Goal: Information Seeking & Learning: Learn about a topic

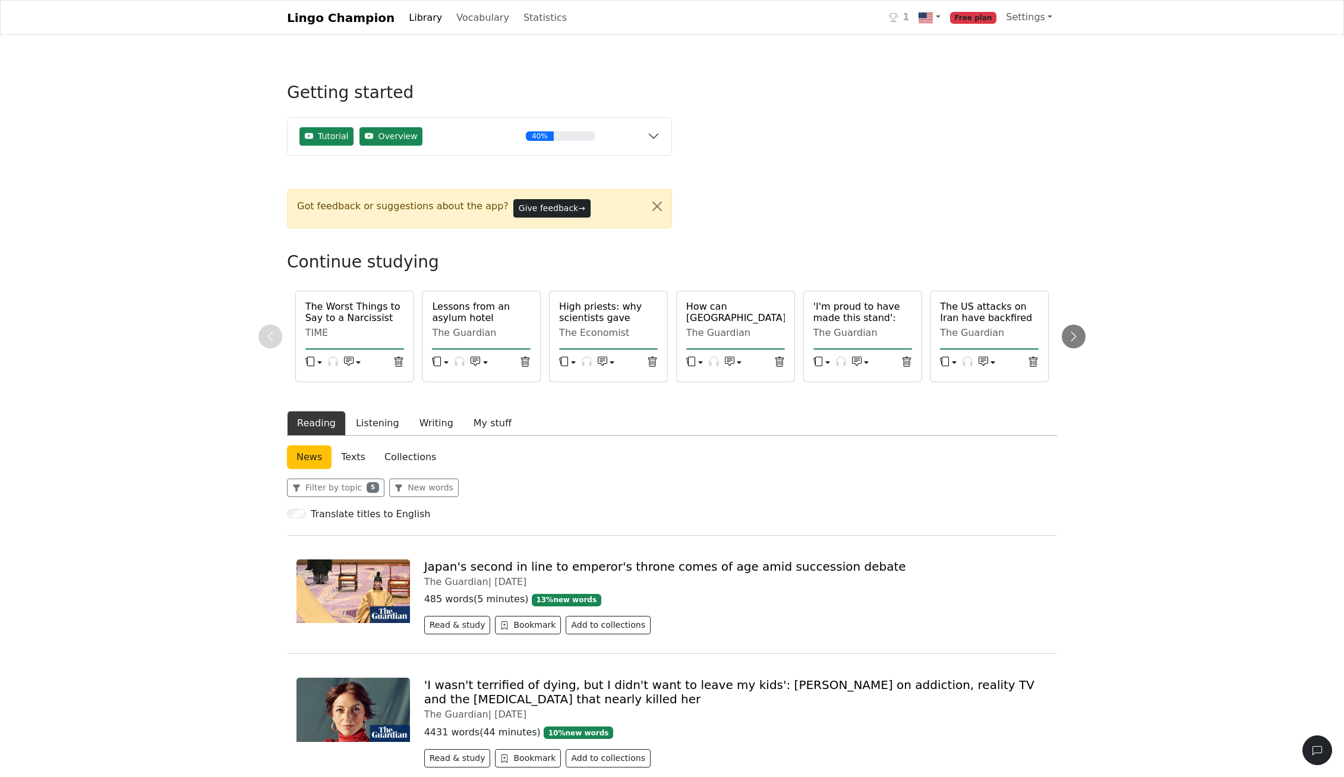
click at [482, 570] on link "Japan's second in line to emperor's throne comes of age amid succession debate" at bounding box center [665, 566] width 482 height 14
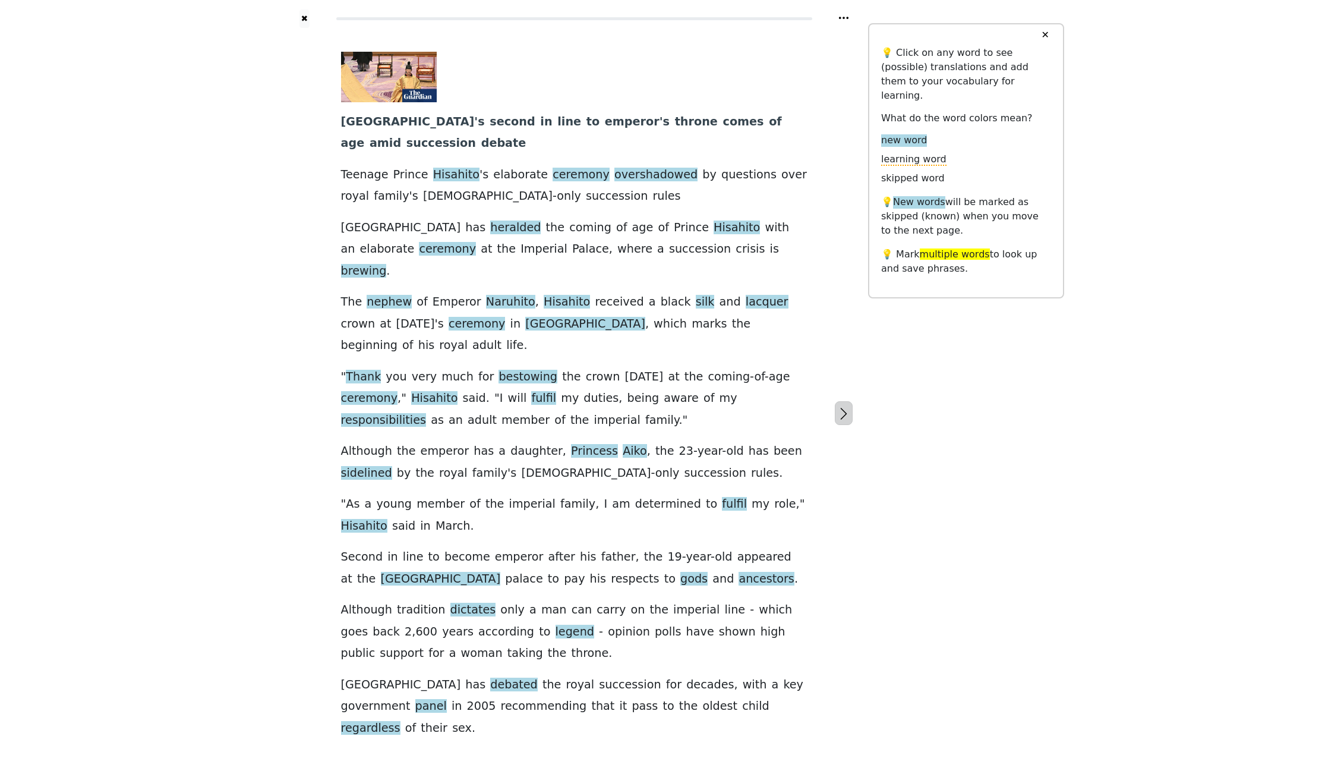
click at [840, 407] on icon "button" at bounding box center [844, 414] width 14 height 14
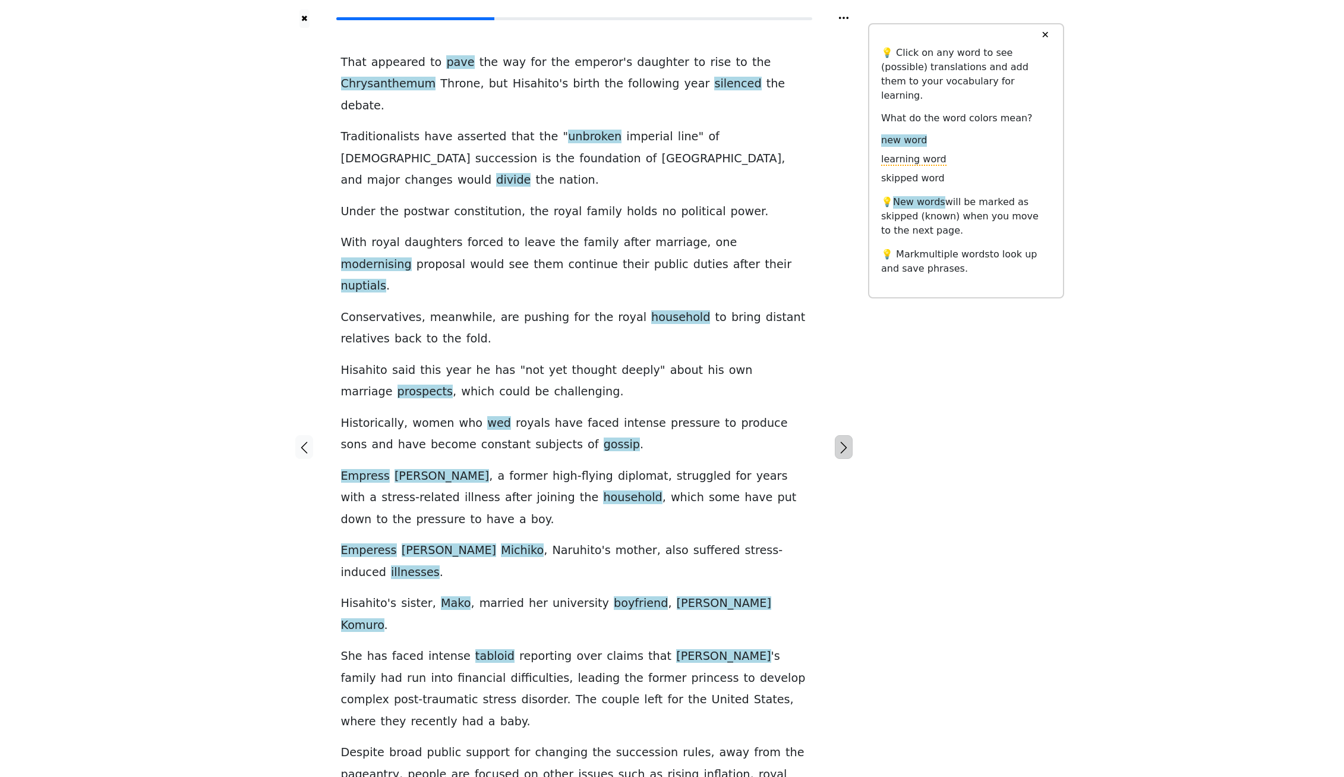
click at [845, 435] on button "button" at bounding box center [844, 447] width 18 height 24
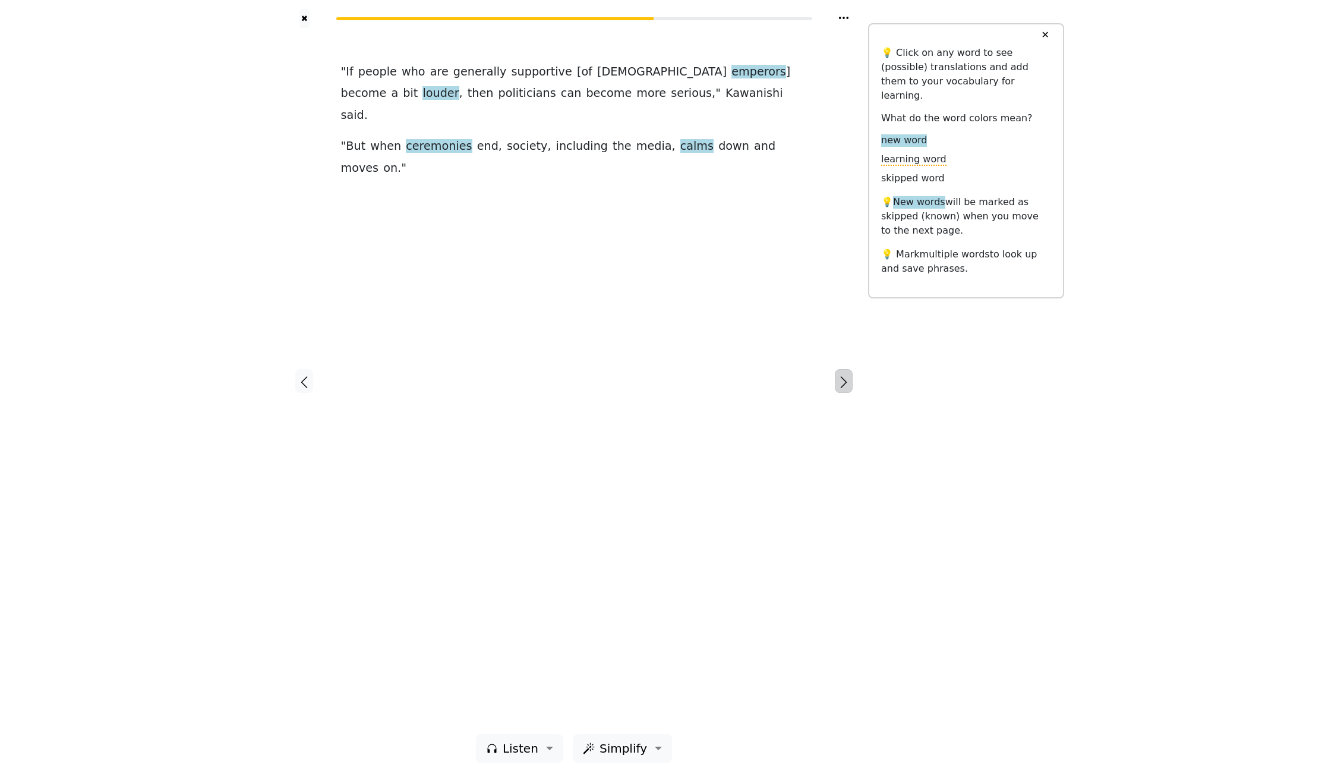
click at [843, 377] on icon "button" at bounding box center [844, 382] width 14 height 14
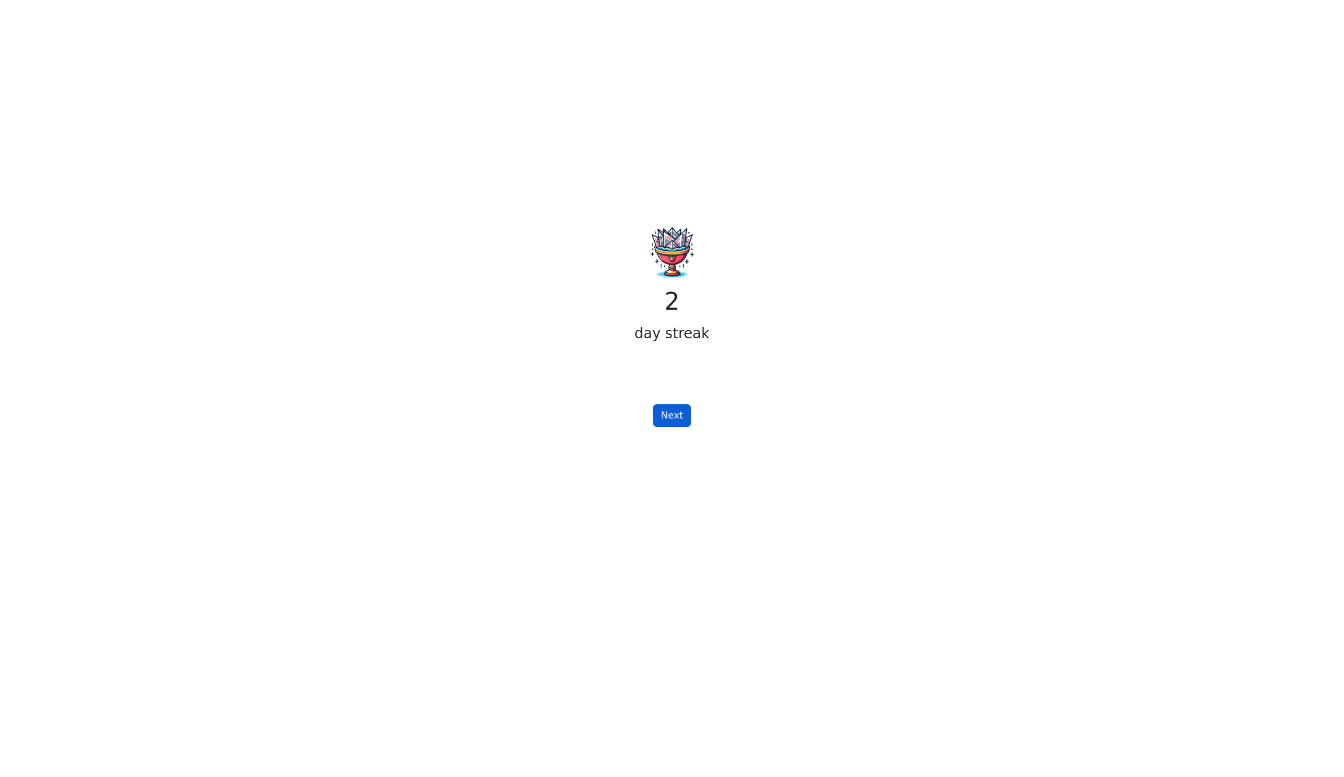
click at [681, 414] on button "Next" at bounding box center [671, 415] width 37 height 23
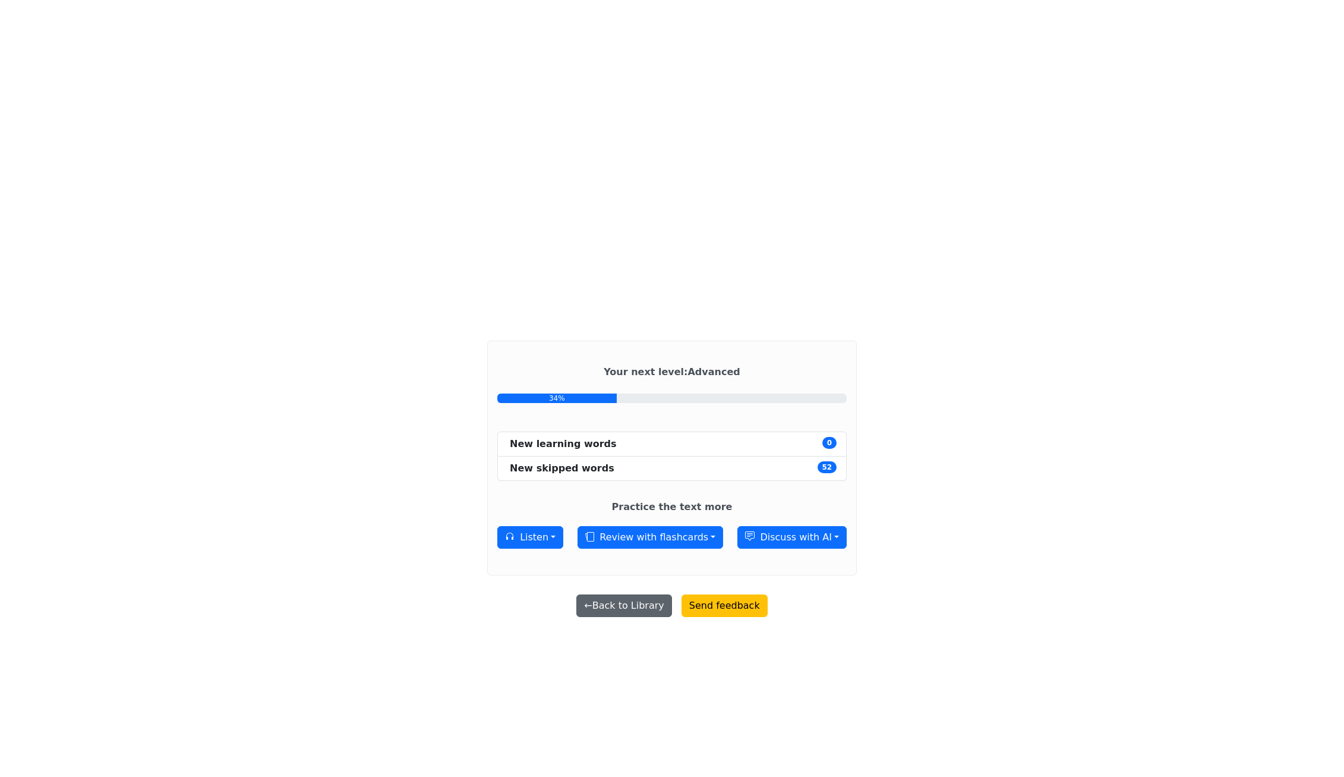
click at [624, 610] on button "← Back to Library" at bounding box center [624, 605] width 95 height 23
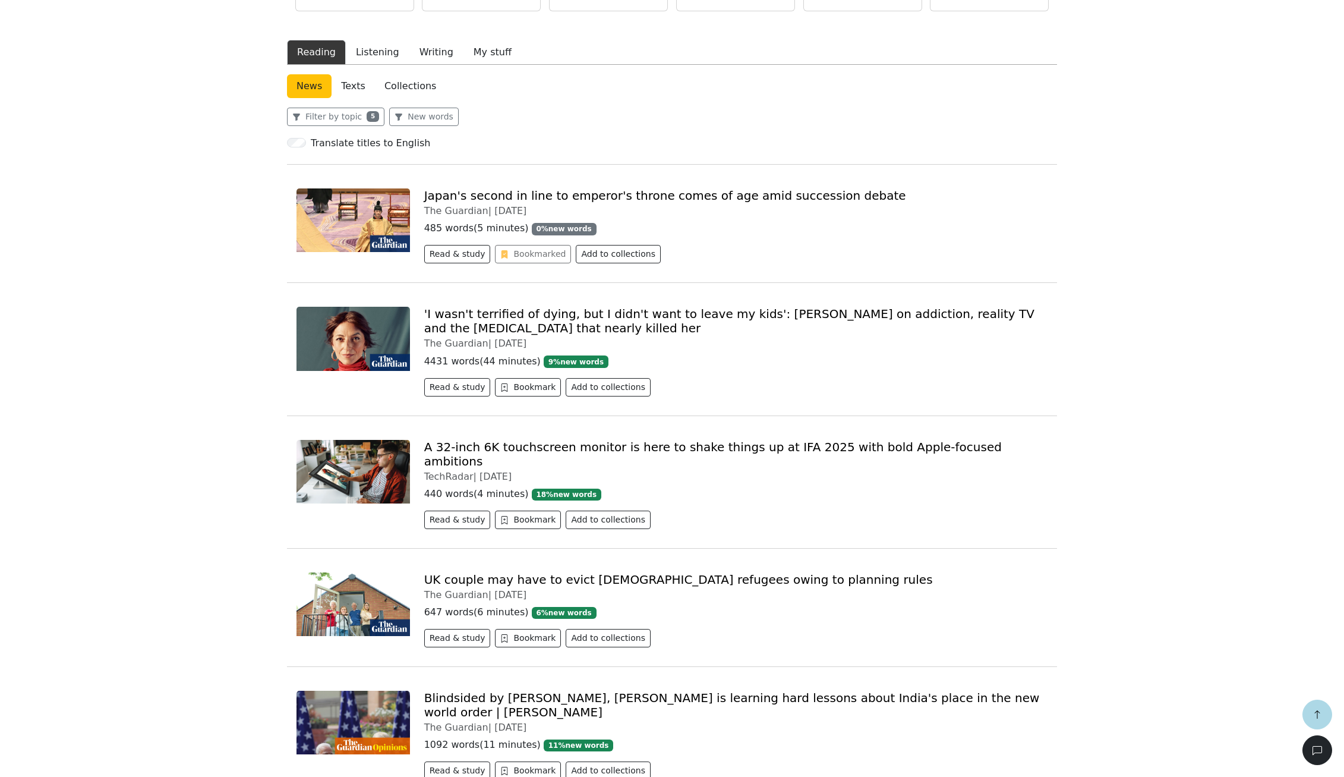
scroll to position [185, 0]
